Goal: Task Accomplishment & Management: Use online tool/utility

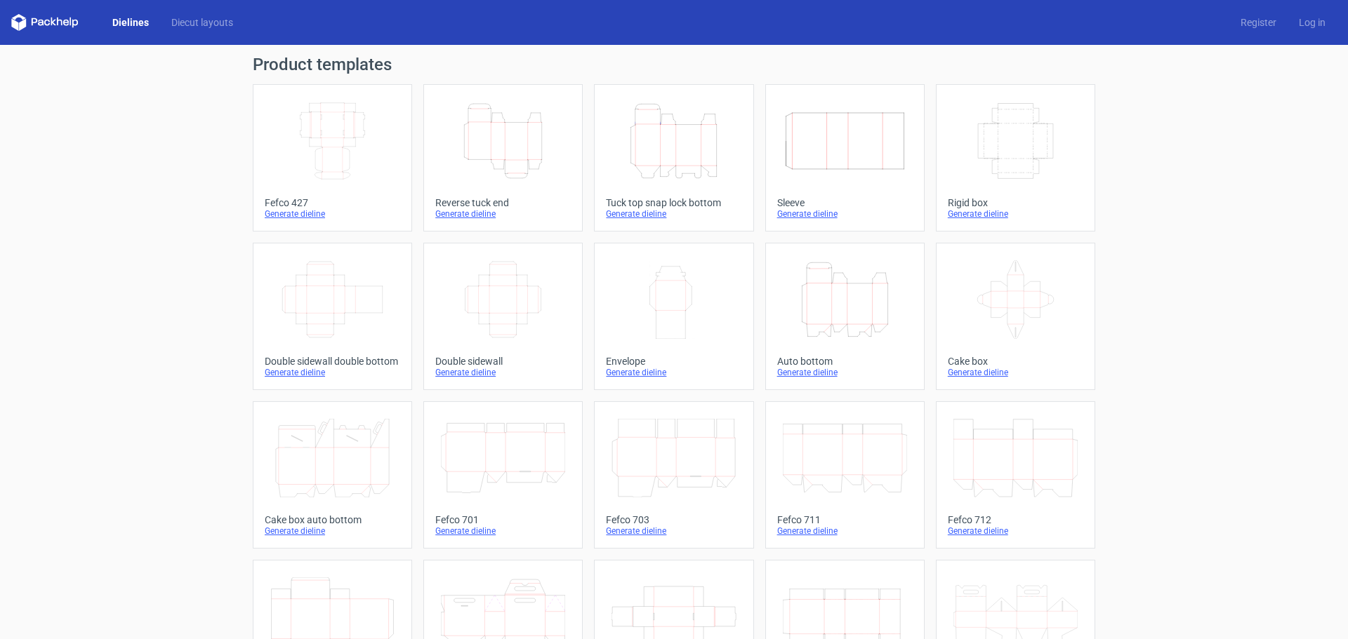
click at [665, 135] on icon "Height Depth Width" at bounding box center [673, 141] width 124 height 79
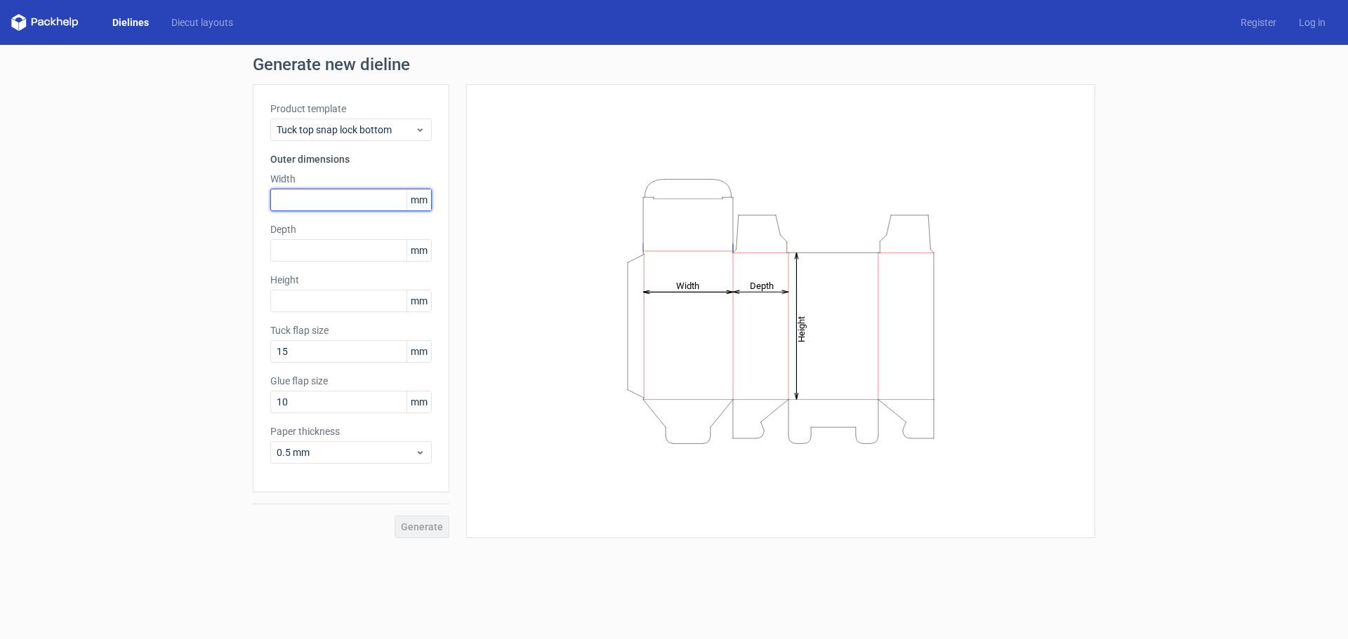
click at [321, 201] on input "text" at bounding box center [350, 200] width 161 height 22
click at [285, 204] on input "text" at bounding box center [350, 200] width 161 height 22
type input "115"
type input "230"
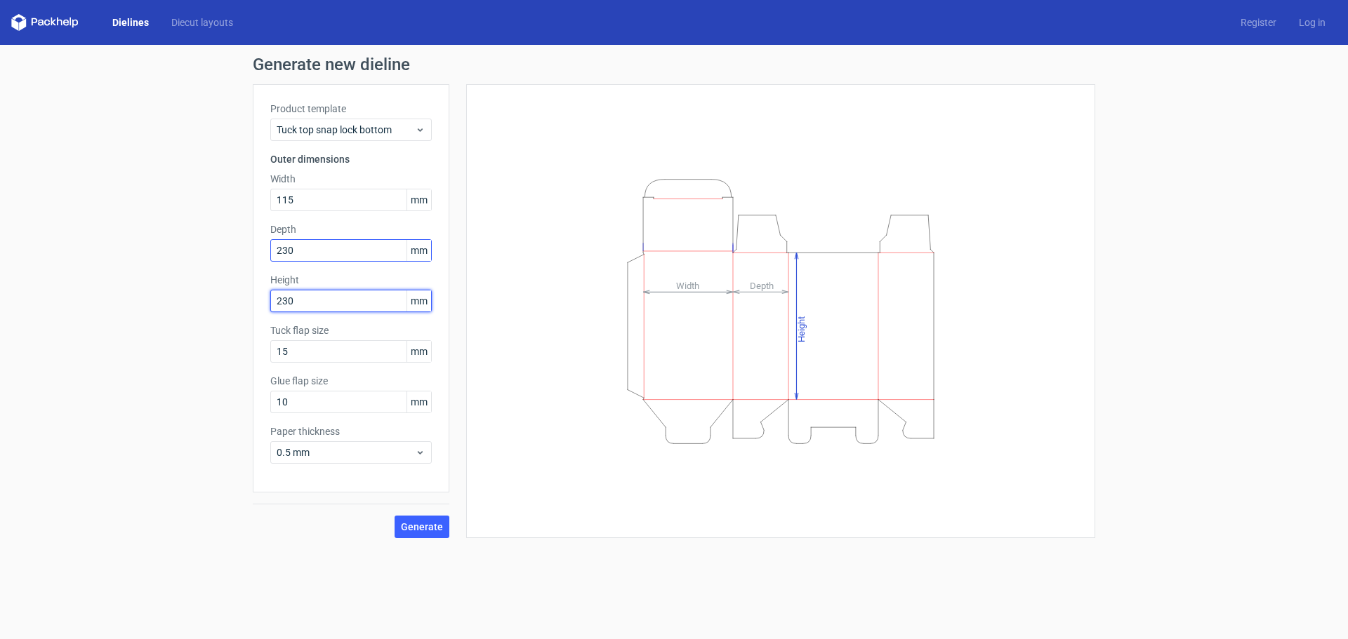
type input "230"
drag, startPoint x: 309, startPoint y: 251, endPoint x: 194, endPoint y: 247, distance: 115.2
click at [194, 247] on div "Generate new dieline Product template Tuck top snap lock bottom Outer dimension…" at bounding box center [674, 297] width 1348 height 505
type input "90"
drag, startPoint x: 310, startPoint y: 343, endPoint x: 198, endPoint y: 347, distance: 112.4
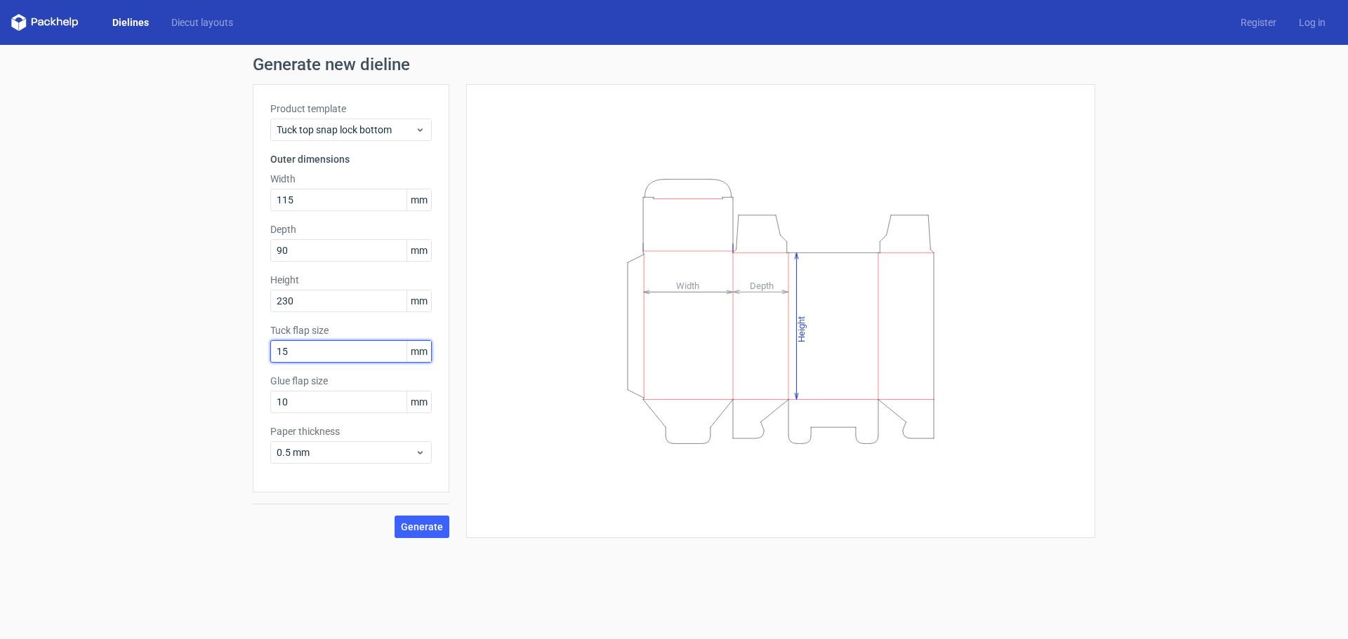
click at [198, 347] on div "Generate new dieline Product template Tuck top snap lock bottom Outer dimension…" at bounding box center [674, 297] width 1348 height 505
click at [298, 398] on input "10" at bounding box center [350, 402] width 161 height 22
drag, startPoint x: 300, startPoint y: 399, endPoint x: 175, endPoint y: 401, distance: 125.0
click at [180, 404] on div "Generate new dieline Product template Tuck top snap lock bottom Outer dimension…" at bounding box center [674, 297] width 1348 height 505
type input "15"
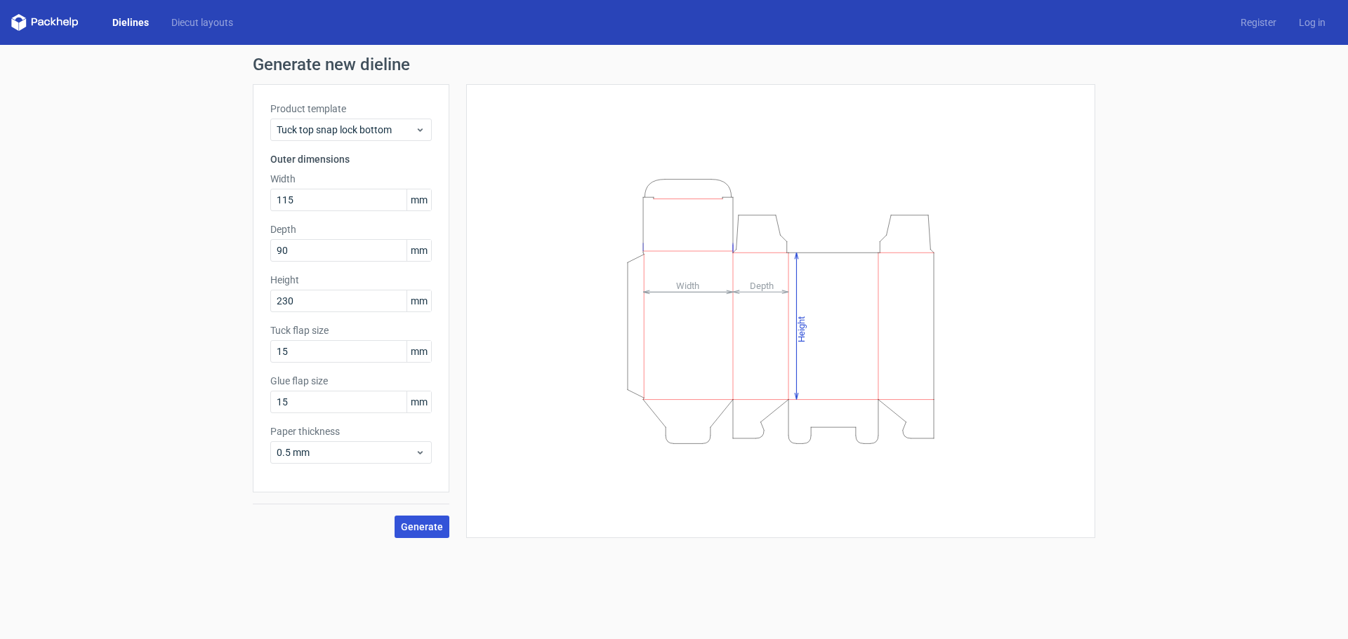
click at [433, 531] on span "Generate" at bounding box center [422, 527] width 42 height 10
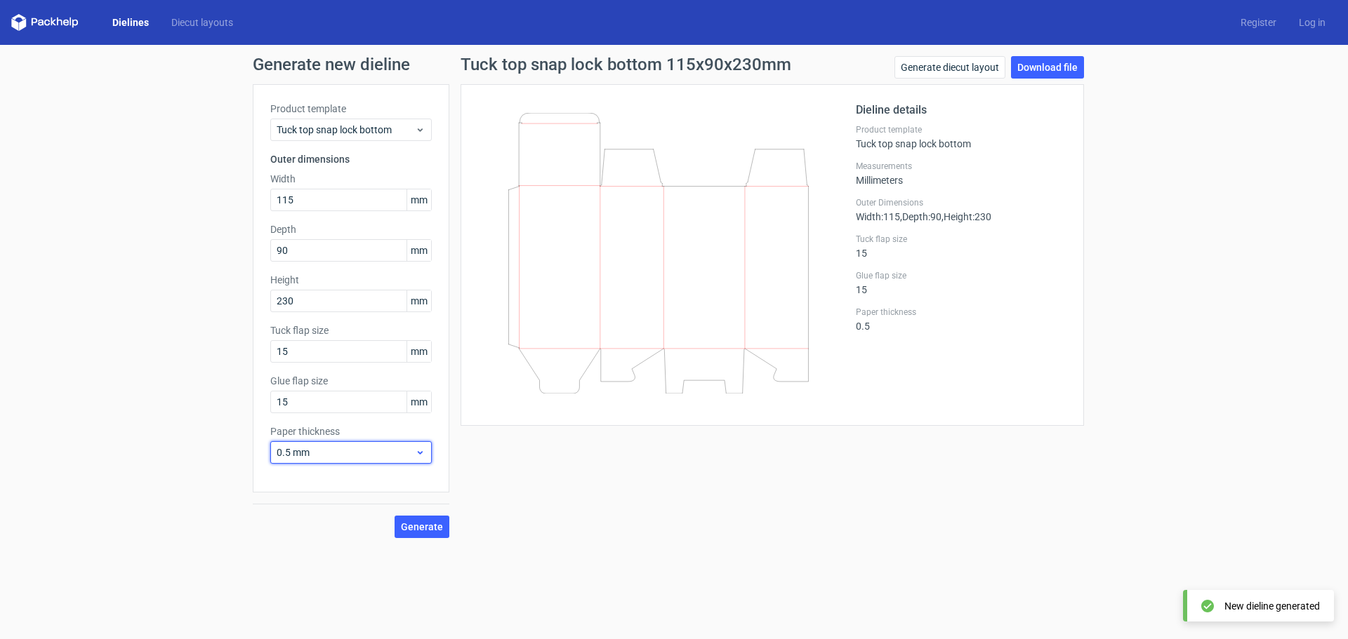
click at [360, 451] on span "0.5 mm" at bounding box center [346, 453] width 138 height 14
click at [359, 451] on span "0.5 mm" at bounding box center [346, 453] width 138 height 14
click at [161, 280] on div "Generate new dieline Product template Tuck top snap lock bottom Outer dimension…" at bounding box center [674, 297] width 1348 height 505
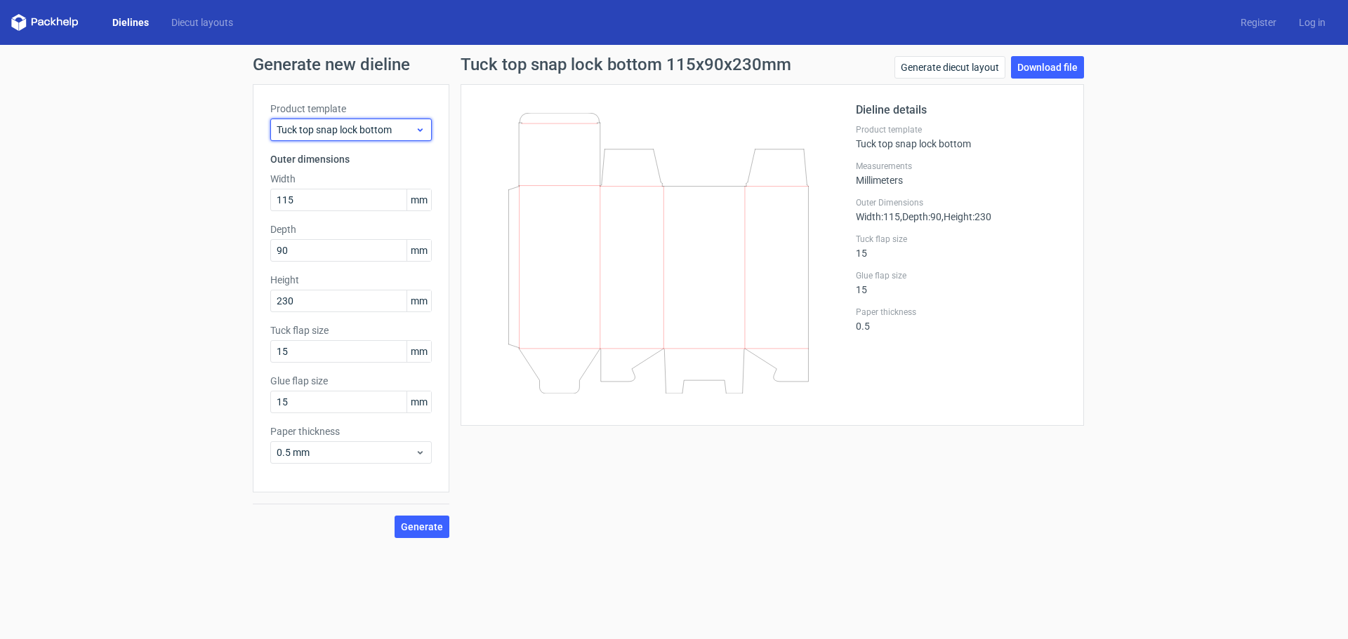
click at [357, 121] on div "Tuck top snap lock bottom" at bounding box center [350, 130] width 161 height 22
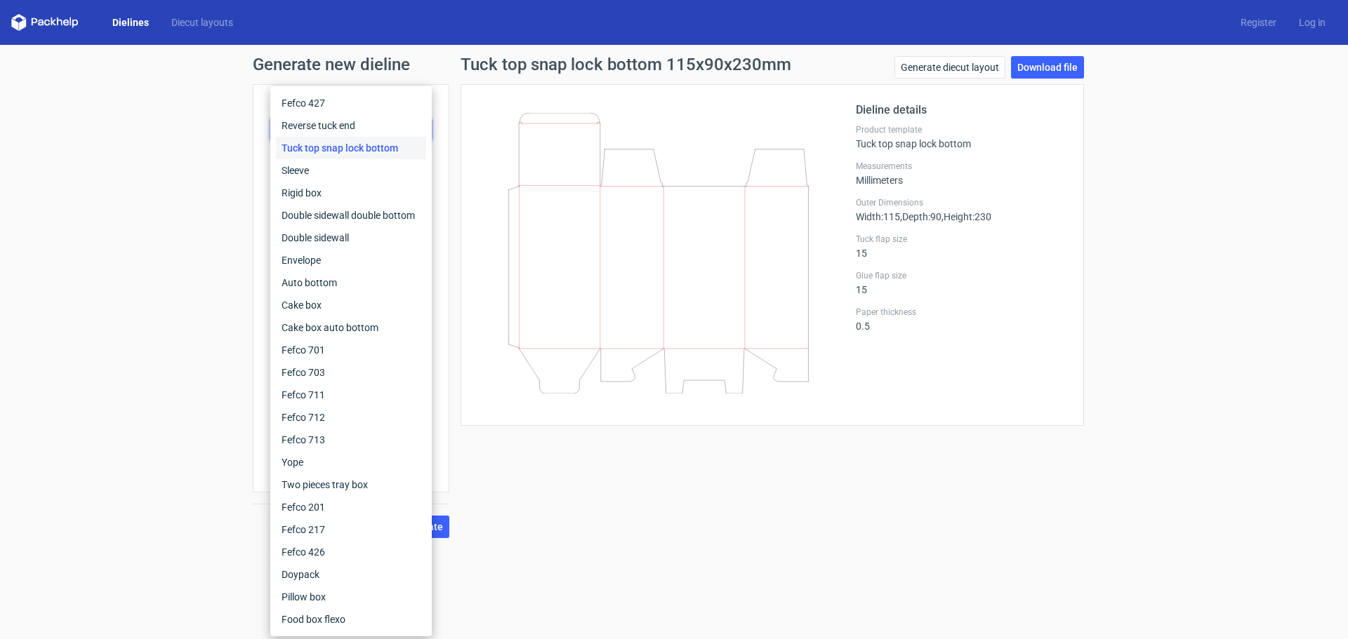
click at [157, 171] on div "Generate new dieline Product template Tuck top snap lock bottom Outer dimension…" at bounding box center [674, 297] width 1348 height 505
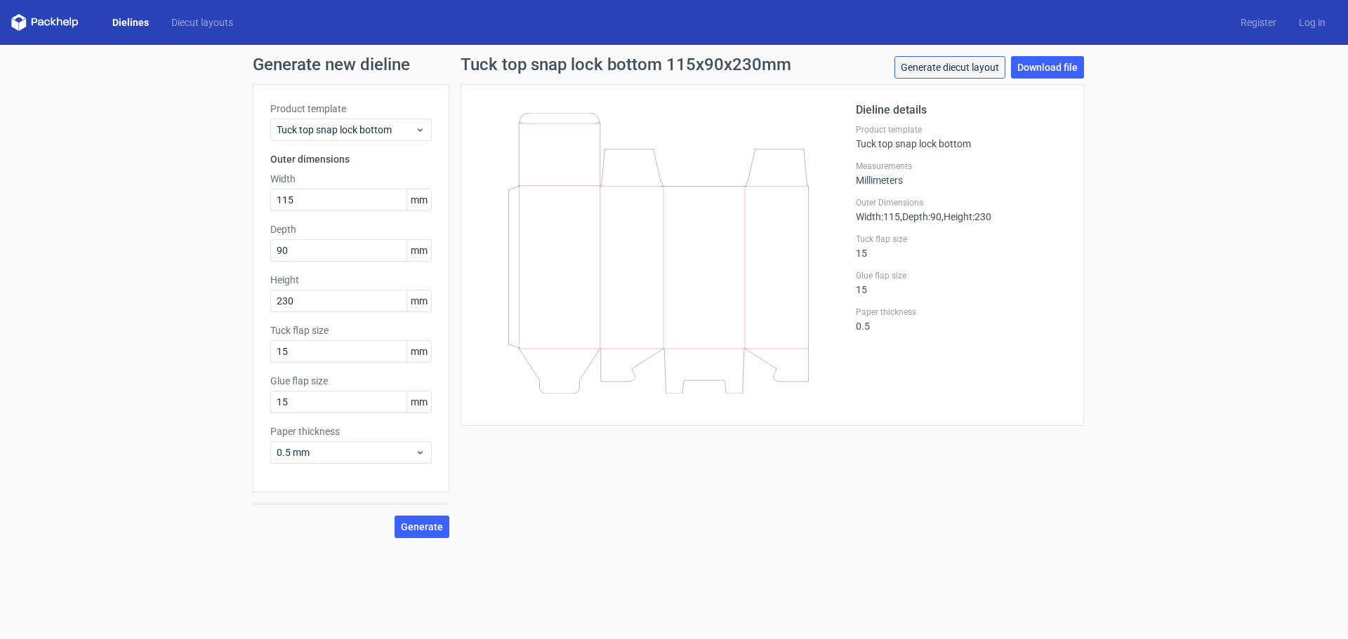
click at [939, 69] on link "Generate diecut layout" at bounding box center [949, 67] width 111 height 22
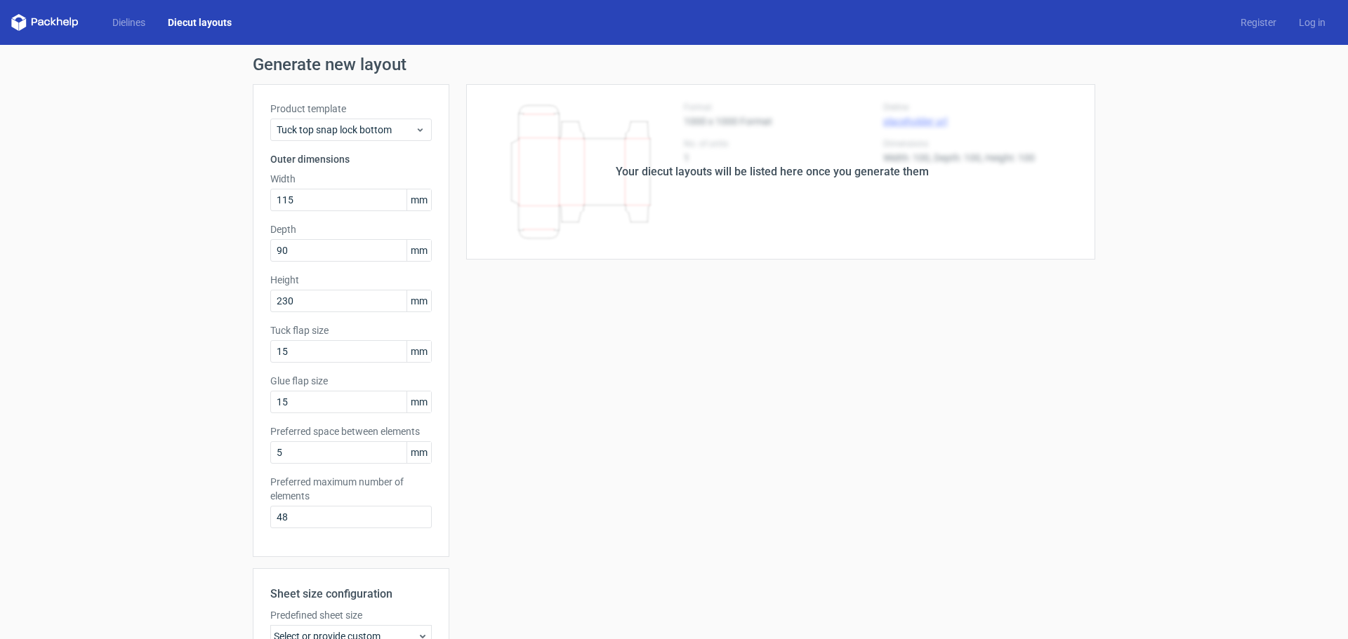
click at [771, 313] on div "Your diecut layouts will be listed here once you generate them Height Depth Wid…" at bounding box center [772, 465] width 646 height 762
click at [131, 230] on div "Generate new layout Product template Tuck top snap lock bottom Outer dimensions…" at bounding box center [674, 451] width 1348 height 812
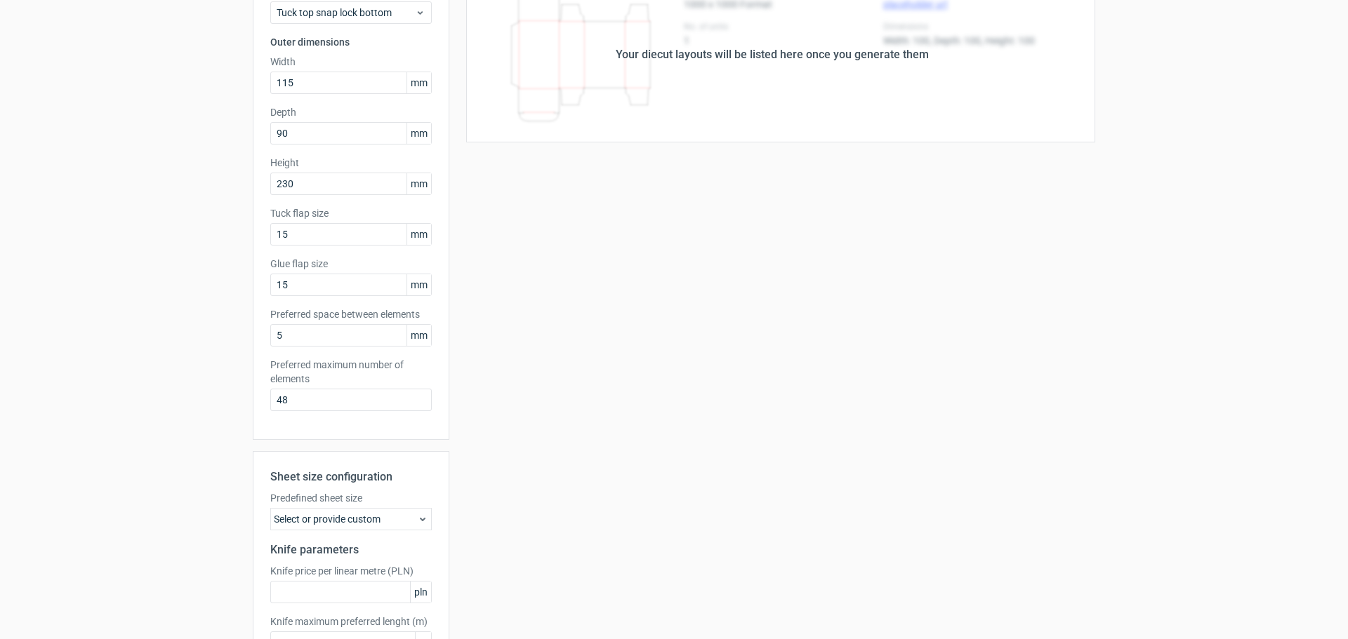
scroll to position [211, 0]
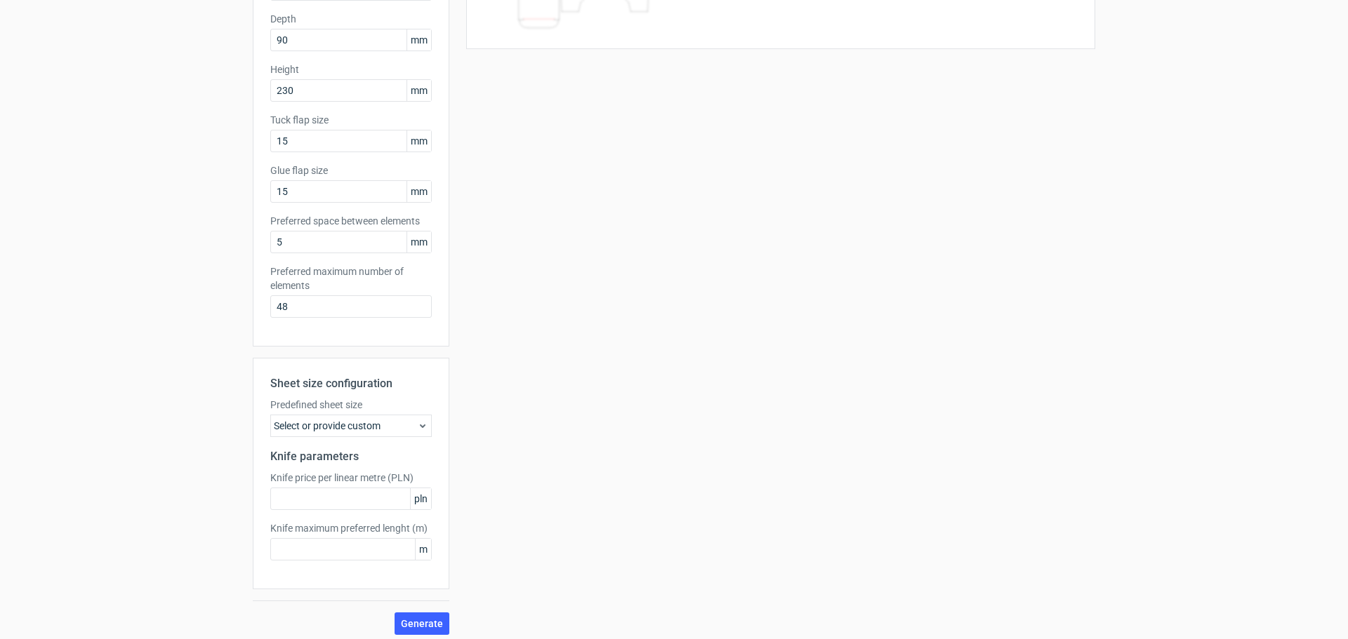
click at [371, 421] on div "Select or provide custom" at bounding box center [350, 426] width 161 height 22
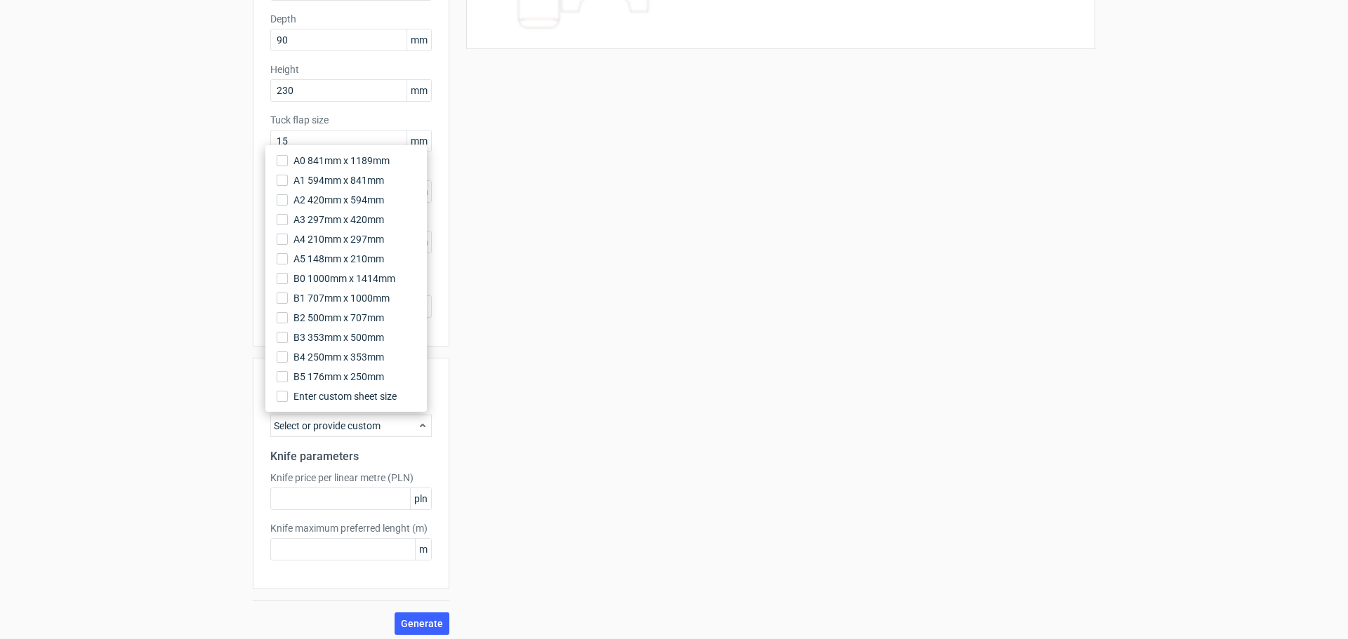
click at [625, 442] on div "Your diecut layouts will be listed here once you generate them Height Depth Wid…" at bounding box center [772, 255] width 646 height 762
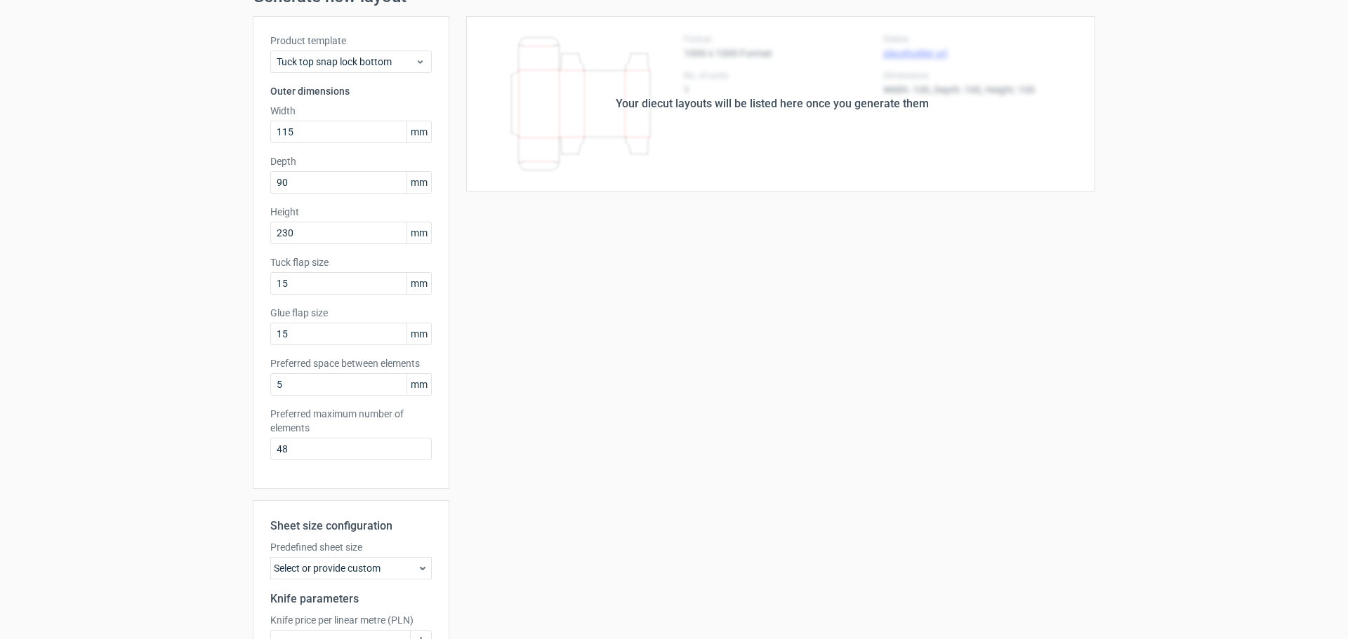
scroll to position [0, 0]
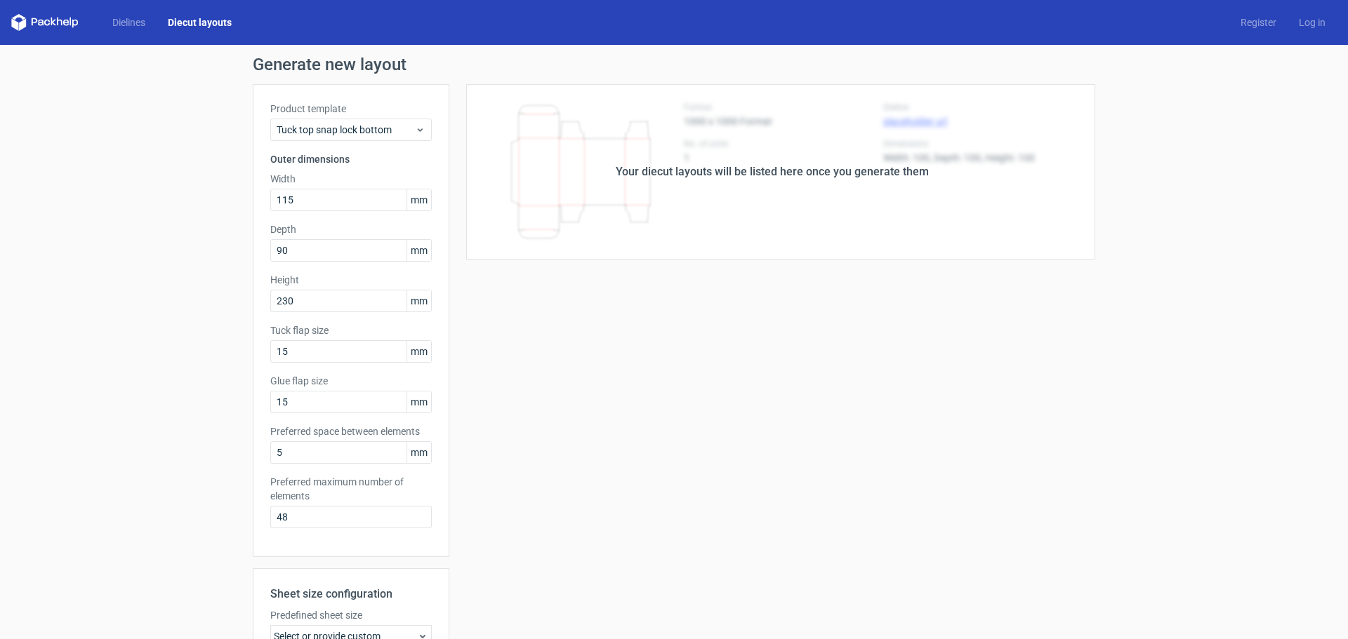
click at [724, 185] on div "Your diecut layouts will be listed here once you generate them" at bounding box center [772, 171] width 646 height 175
click at [349, 509] on input "48" at bounding box center [350, 517] width 161 height 22
drag, startPoint x: 285, startPoint y: 513, endPoint x: 194, endPoint y: 512, distance: 91.3
click at [194, 512] on div "Generate new layout Product template Tuck top snap lock bottom Outer dimensions…" at bounding box center [674, 451] width 1348 height 812
click at [128, 276] on div "Generate new layout Product template Tuck top snap lock bottom Outer dimensions…" at bounding box center [674, 451] width 1348 height 812
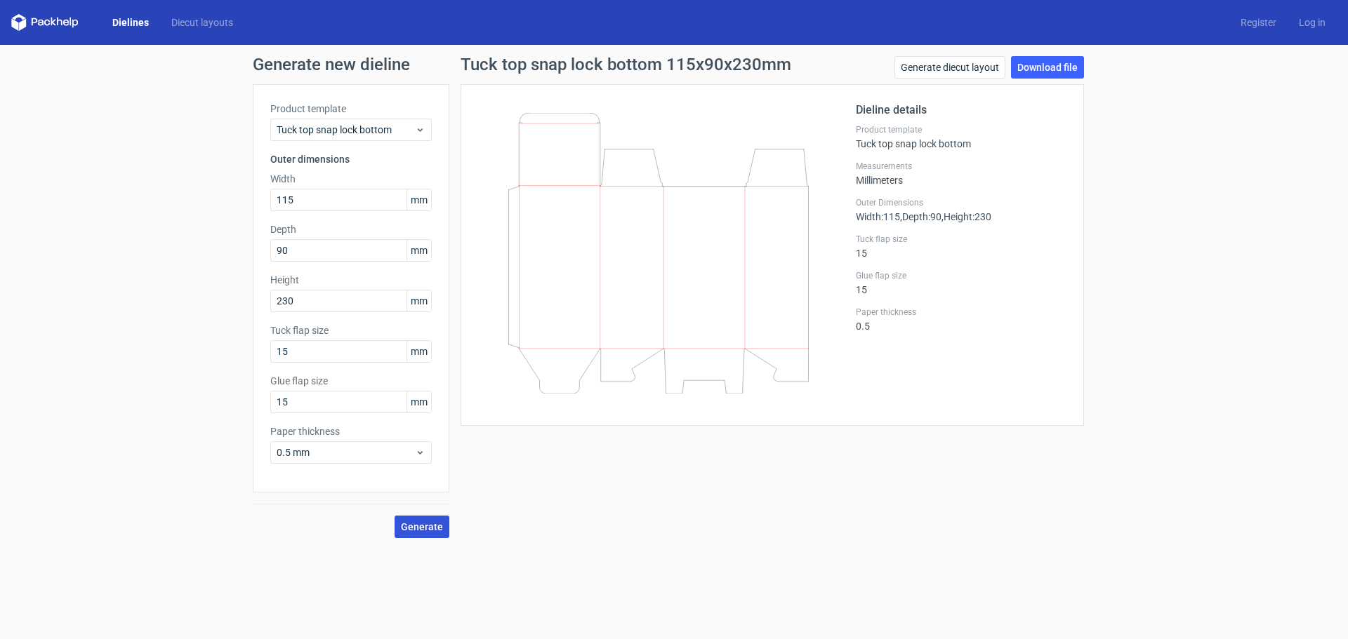
click at [433, 526] on span "Generate" at bounding box center [422, 527] width 42 height 10
click at [1053, 74] on link "Download file" at bounding box center [1047, 67] width 73 height 22
click at [683, 529] on div "Tuck top snap lock bottom 115x90x230mm Generate diecut layout Download file Die…" at bounding box center [772, 297] width 646 height 482
click at [925, 62] on link "Generate diecut layout" at bounding box center [949, 67] width 111 height 22
click at [406, 528] on span "Generate" at bounding box center [422, 527] width 42 height 10
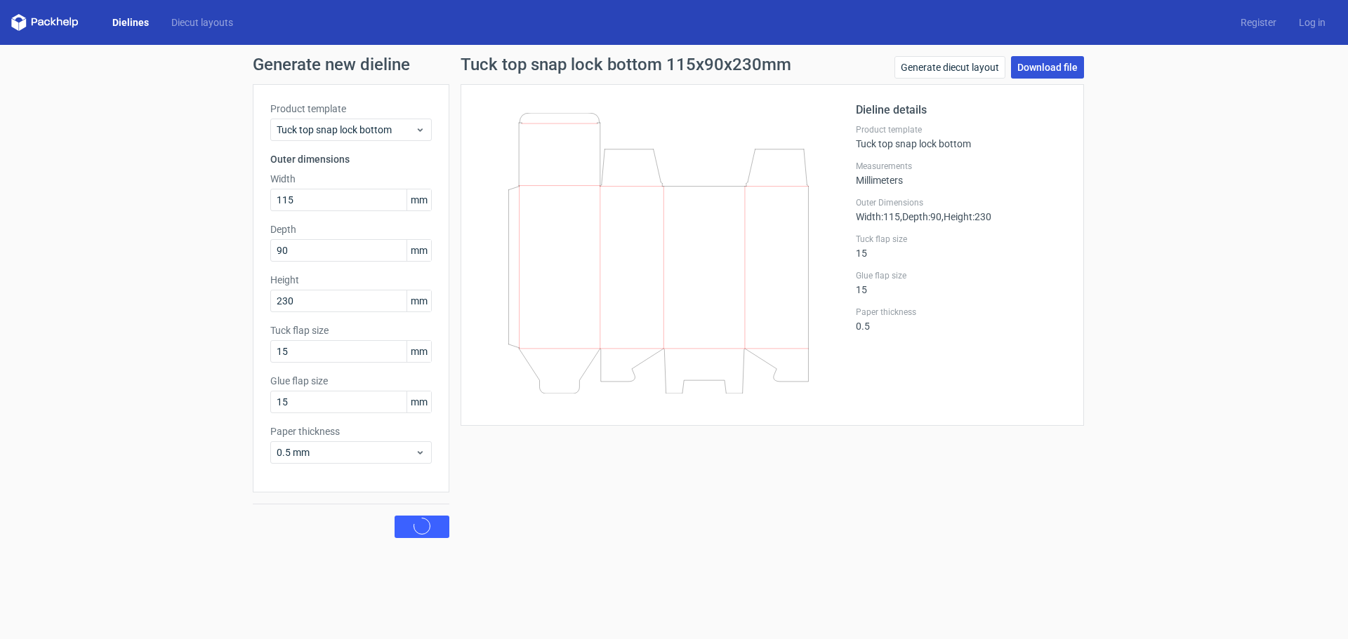
click at [1051, 65] on link "Download file" at bounding box center [1047, 67] width 73 height 22
